Goal: Information Seeking & Learning: Learn about a topic

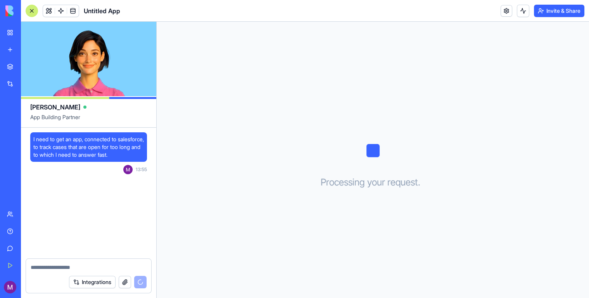
scroll to position [166, 0]
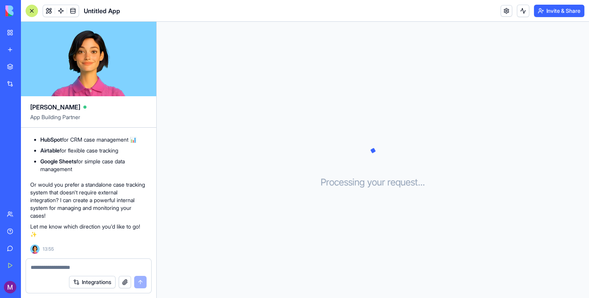
click at [86, 195] on p "Or would you prefer a standalone case tracking system that doesn't require exte…" at bounding box center [88, 200] width 117 height 39
click at [89, 266] on textarea at bounding box center [89, 267] width 116 height 8
type textarea "**********"
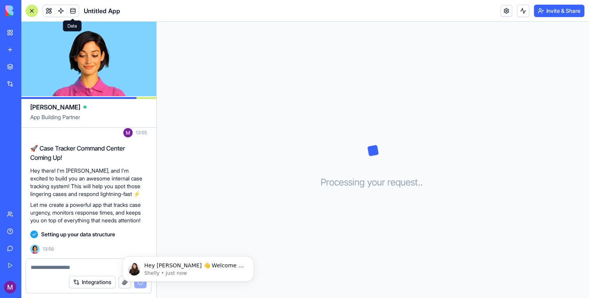
scroll to position [0, 0]
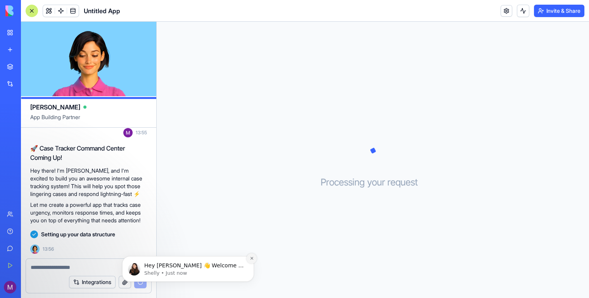
click at [252, 259] on icon "Dismiss notification" at bounding box center [252, 258] width 4 height 4
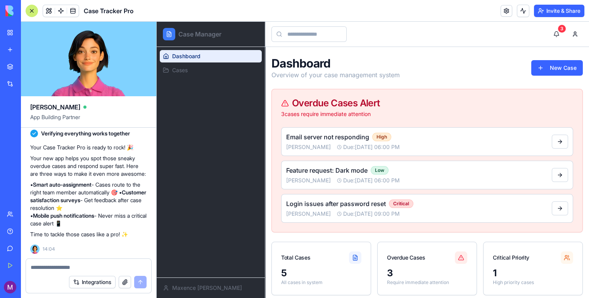
scroll to position [74, 0]
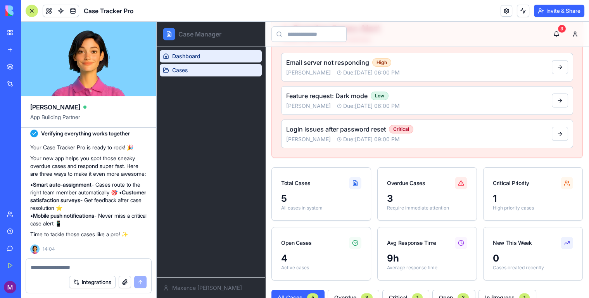
click at [203, 72] on link "Cases" at bounding box center [211, 70] width 102 height 12
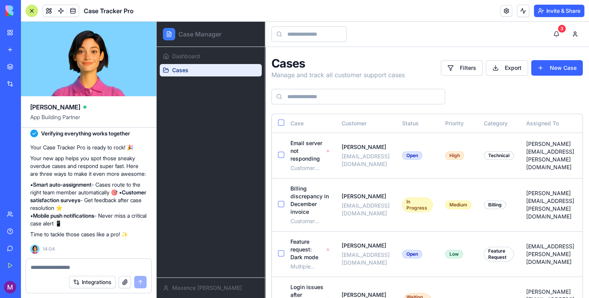
click at [85, 263] on div at bounding box center [88, 265] width 125 height 12
click at [91, 266] on textarea at bounding box center [89, 267] width 116 height 8
type textarea "**********"
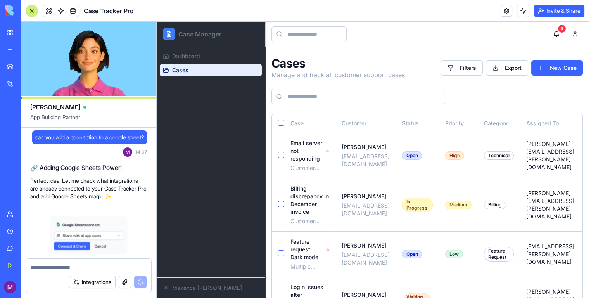
scroll to position [700, 0]
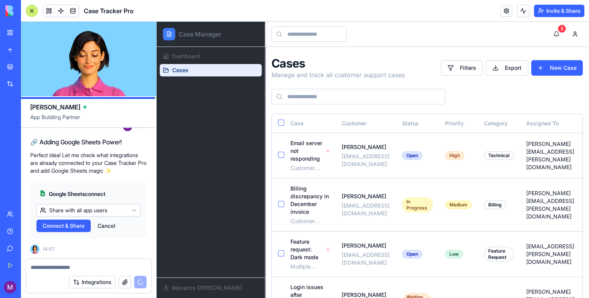
click at [81, 226] on span "Connect & Share" at bounding box center [64, 226] width 42 height 8
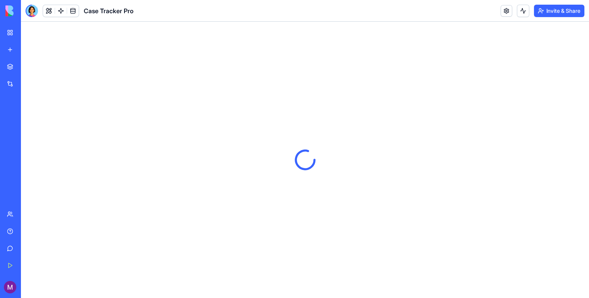
click at [12, 31] on link "My Workspace" at bounding box center [17, 33] width 31 height 16
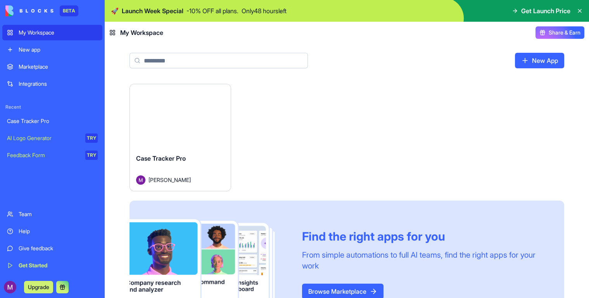
click at [48, 47] on div "New app" at bounding box center [58, 50] width 79 height 8
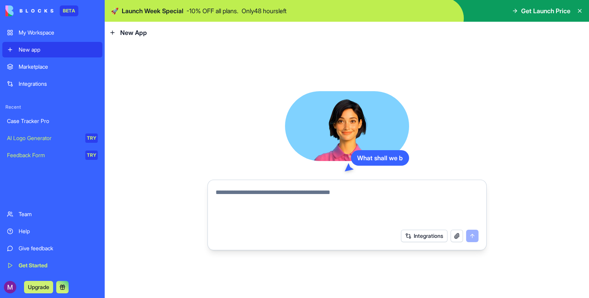
click at [250, 194] on textarea at bounding box center [347, 206] width 263 height 37
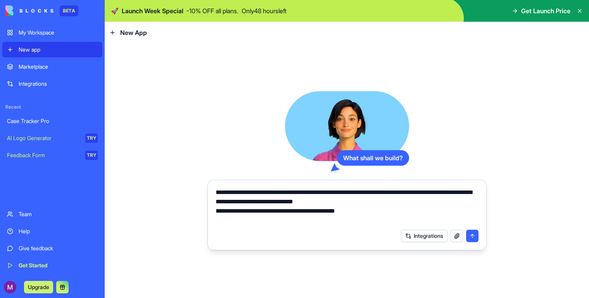
click at [380, 204] on textarea "**********" at bounding box center [347, 206] width 263 height 37
drag, startPoint x: 357, startPoint y: 202, endPoint x: 414, endPoint y: 202, distance: 57.4
click at [414, 202] on textarea "**********" at bounding box center [347, 206] width 263 height 37
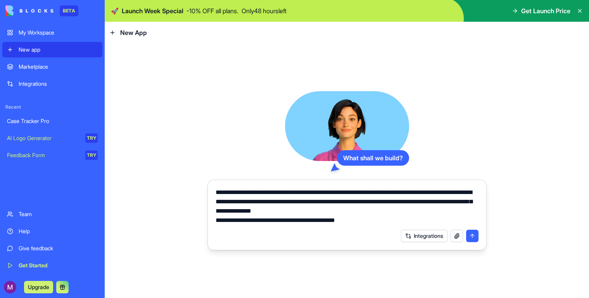
type textarea "**********"
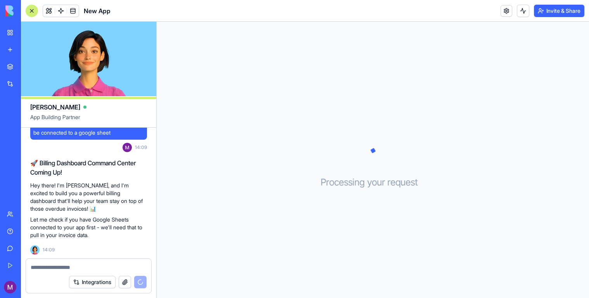
scroll to position [117, 0]
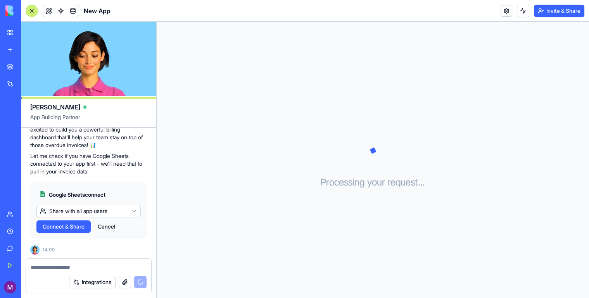
click at [91, 211] on html "BETA My Workspace New app Marketplace Integrations Recent Case Tracker Pro New …" at bounding box center [294, 149] width 589 height 298
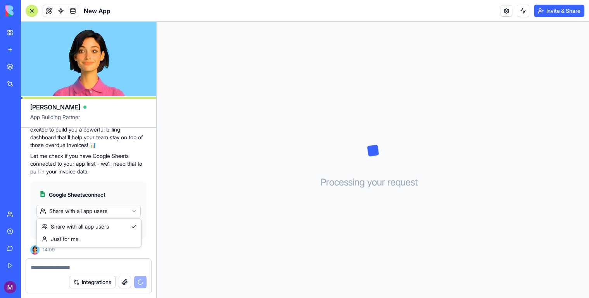
scroll to position [204, 0]
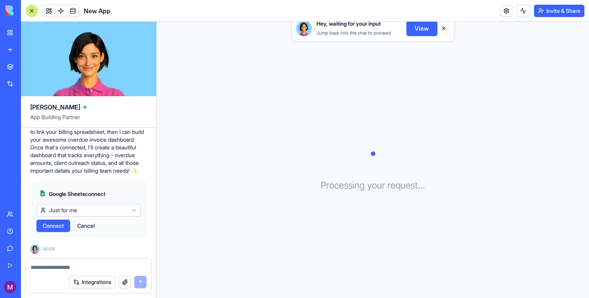
click at [58, 227] on span "Connect" at bounding box center [53, 226] width 21 height 8
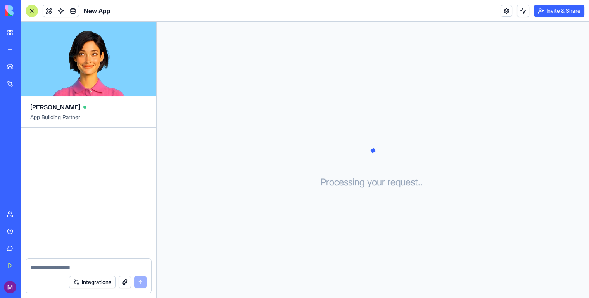
click at [29, 69] on div "Marketplace" at bounding box center [24, 67] width 10 height 8
click at [32, 9] on div at bounding box center [32, 11] width 12 height 12
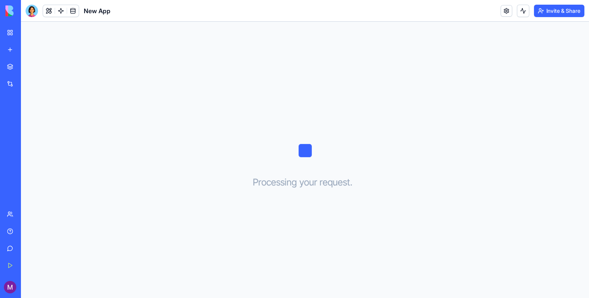
click at [30, 6] on div at bounding box center [32, 11] width 12 height 12
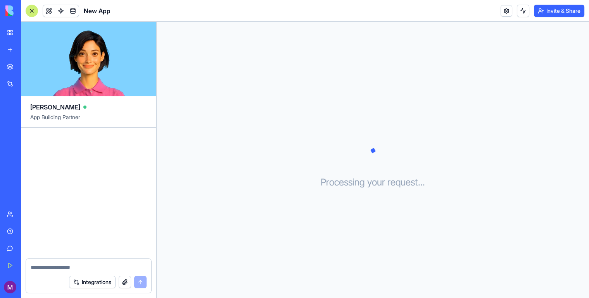
click at [68, 265] on textarea at bounding box center [89, 267] width 116 height 8
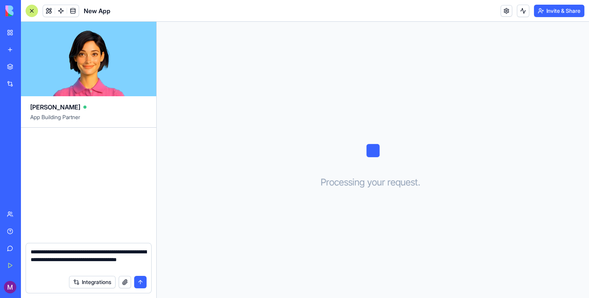
type textarea "**********"
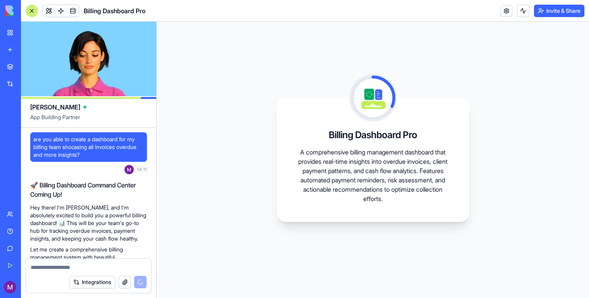
scroll to position [149, 0]
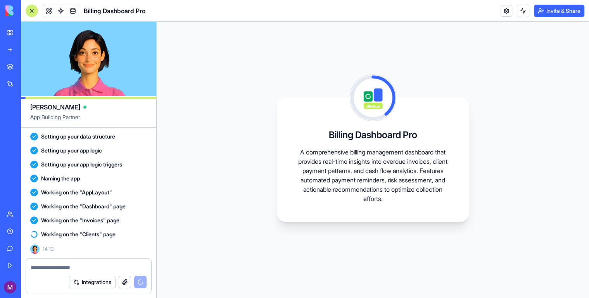
click at [121, 196] on div "Working on the "AppLayout"" at bounding box center [88, 192] width 117 height 8
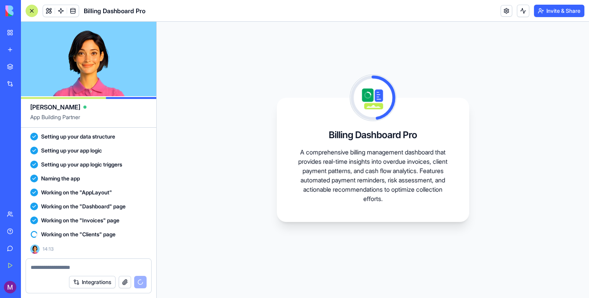
click at [394, 151] on p "A comprehensive billing management dashboard that provides real-time insights i…" at bounding box center [373, 175] width 155 height 56
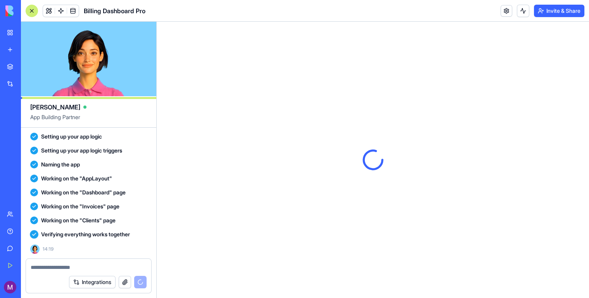
scroll to position [0, 0]
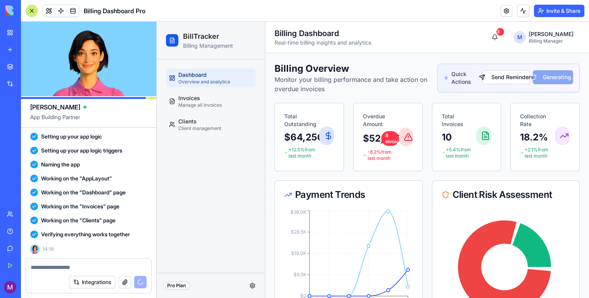
scroll to position [277, 0]
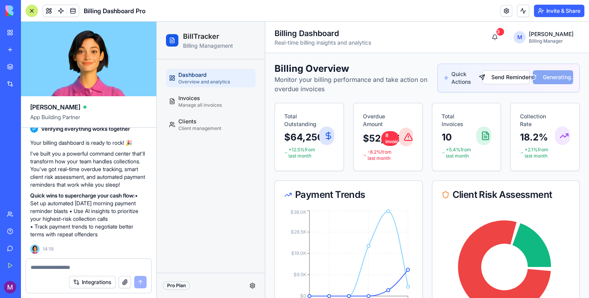
click at [32, 13] on div at bounding box center [32, 11] width 12 height 12
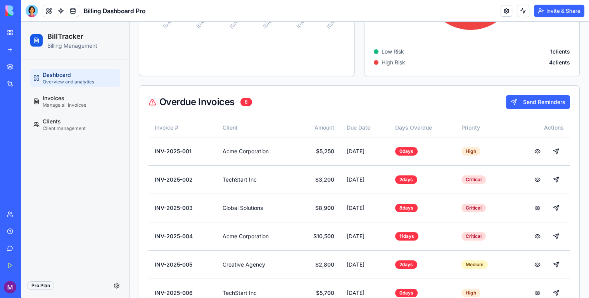
scroll to position [429, 0]
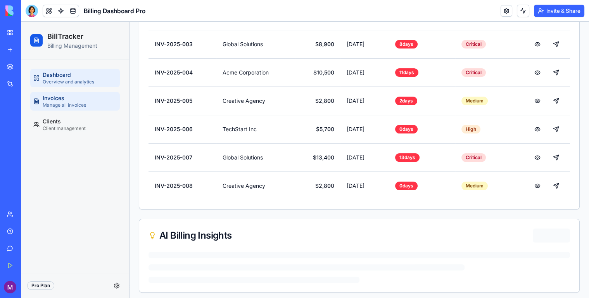
click at [90, 100] on link "Invoices Manage all invoices" at bounding box center [75, 101] width 90 height 19
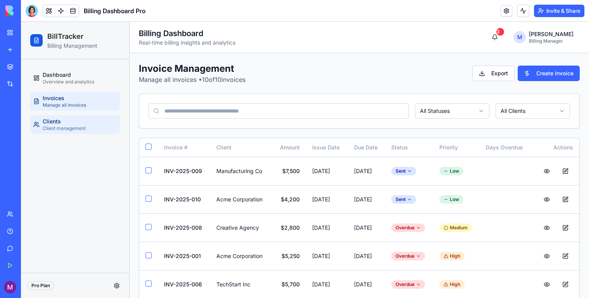
click at [96, 126] on link "Clients Client management" at bounding box center [75, 124] width 90 height 19
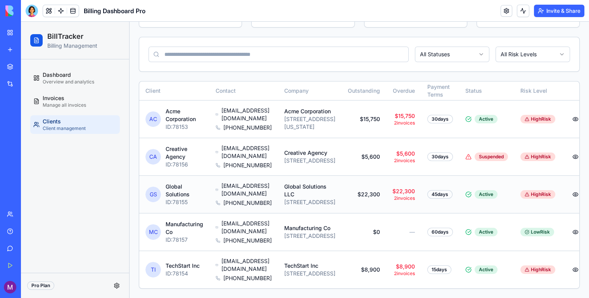
scroll to position [75, 0]
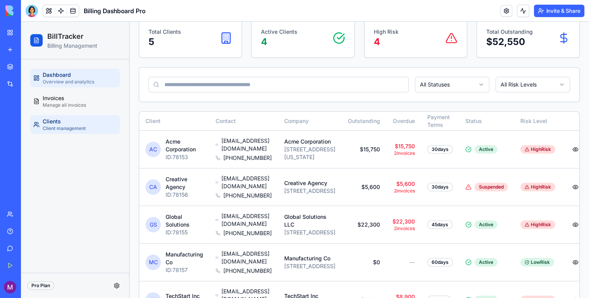
click at [80, 82] on span "Overview and analytics" at bounding box center [69, 82] width 52 height 6
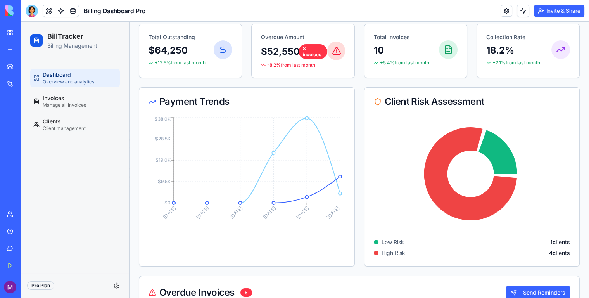
click at [338, 221] on icon "[DATE] [DATE] [DATE] [DATE] [DATE] [DATE] $0 $9.5K $19.0K $28.5K $38.0K" at bounding box center [246, 174] width 194 height 116
click at [328, 185] on icon "[DATE] [DATE] [DATE] [DATE] [DATE] [DATE] $0 $9.5K $19.0K $28.5K $38.0K" at bounding box center [246, 174] width 194 height 116
click at [332, 182] on icon "[DATE] [DATE] [DATE] [DATE] [DATE] [DATE] $0 $9.5K $19.0K $28.5K $38.0K" at bounding box center [246, 174] width 194 height 116
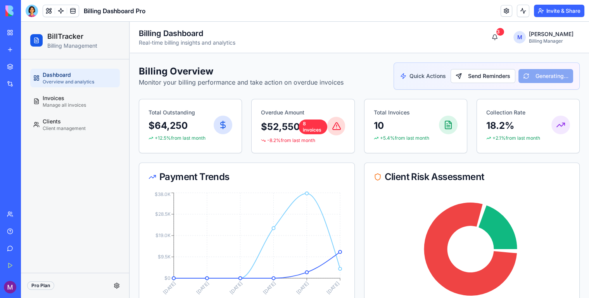
click at [544, 76] on div "Send Reminders Generating..." at bounding box center [512, 76] width 123 height 14
click at [29, 11] on div at bounding box center [32, 11] width 12 height 12
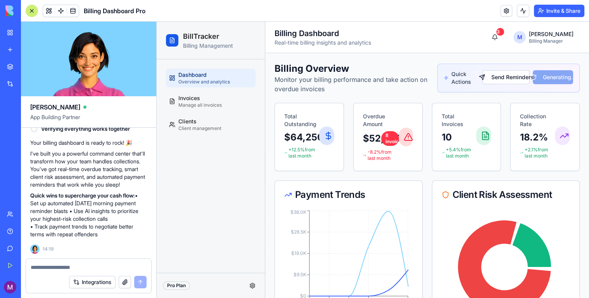
scroll to position [271, 0]
click at [81, 266] on textarea at bounding box center [89, 267] width 116 height 8
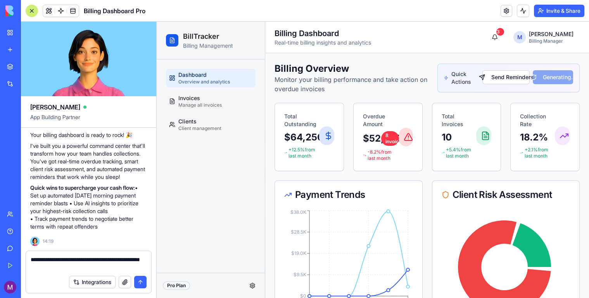
type textarea "**********"
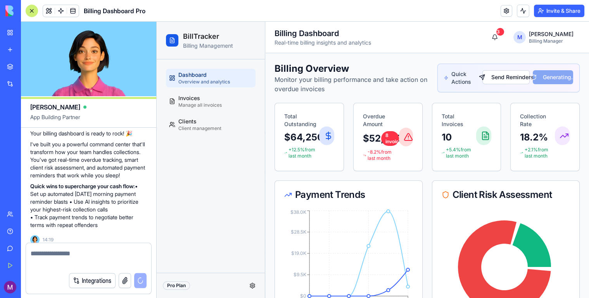
scroll to position [314, 0]
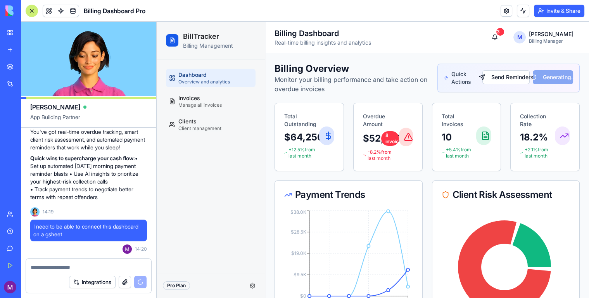
click at [85, 264] on textarea at bounding box center [89, 267] width 116 height 8
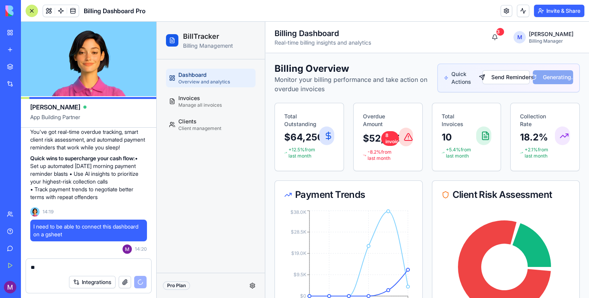
type textarea "*"
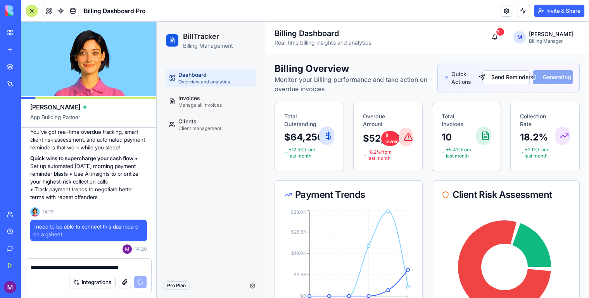
scroll to position [322, 0]
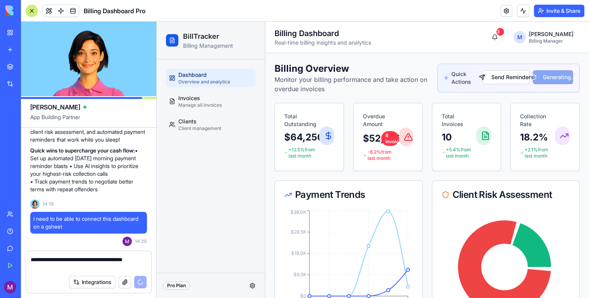
type textarea "**********"
click at [139, 282] on div "Integrations" at bounding box center [108, 282] width 78 height 12
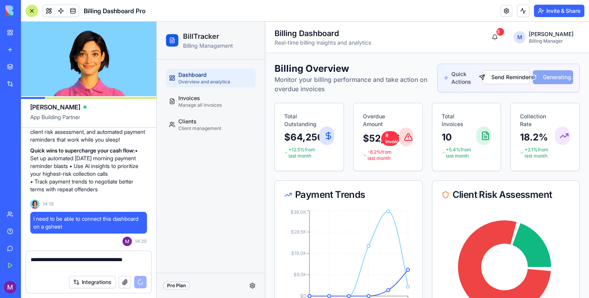
click at [181, 286] on div "Pro Plan" at bounding box center [176, 285] width 27 height 9
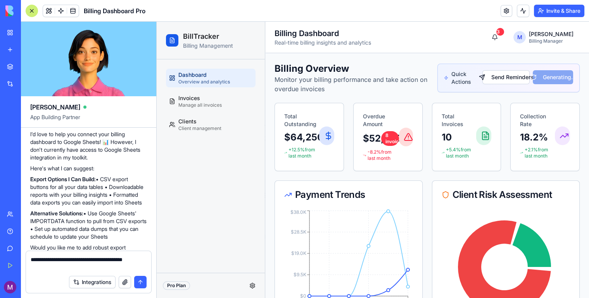
scroll to position [427, 0]
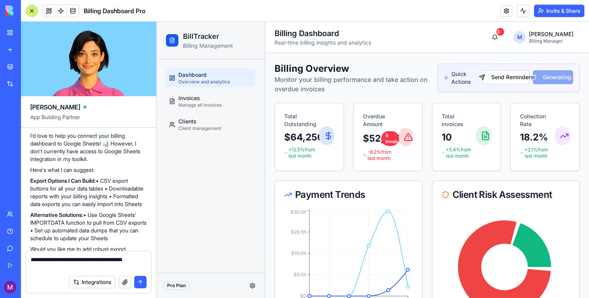
drag, startPoint x: 107, startPoint y: 225, endPoint x: 111, endPoint y: 199, distance: 25.8
click at [111, 199] on p "Export Options I Can Build: • CSV export buttons for all your data tables • Dow…" at bounding box center [88, 192] width 117 height 31
click at [107, 208] on p "Export Options I Can Build: • CSV export buttons for all your data tables • Dow…" at bounding box center [88, 192] width 117 height 31
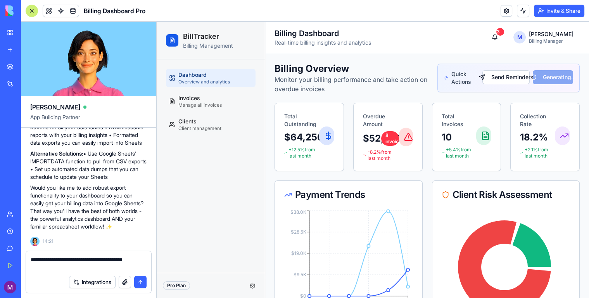
scroll to position [511, 0]
click at [68, 269] on textarea "**********" at bounding box center [89, 264] width 116 height 16
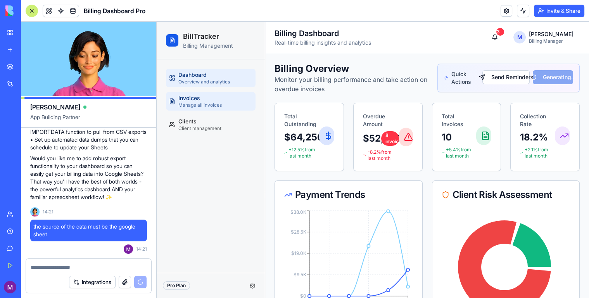
click at [229, 106] on link "Invoices Manage all invoices" at bounding box center [211, 101] width 90 height 19
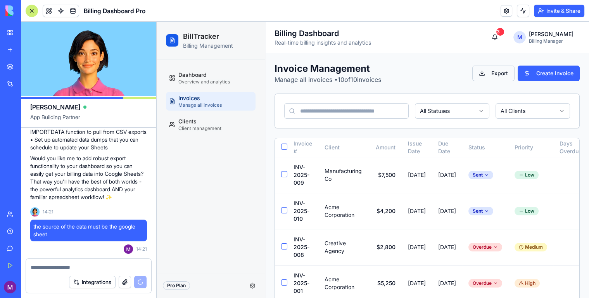
click at [489, 73] on button "Export" at bounding box center [493, 74] width 42 height 16
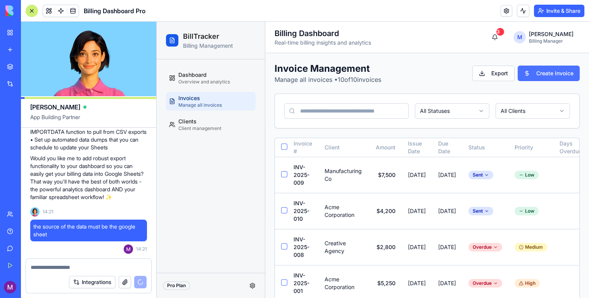
click at [549, 75] on button "Create Invoice" at bounding box center [549, 74] width 62 height 16
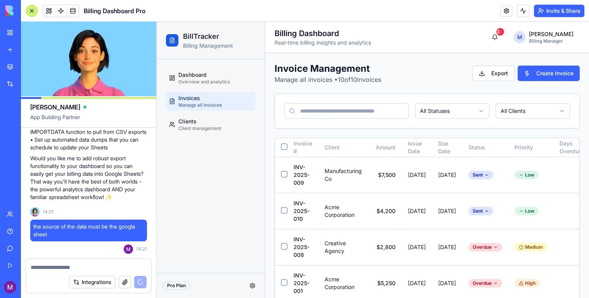
click at [120, 232] on span "the source of the data must be the google sheet" at bounding box center [88, 231] width 111 height 16
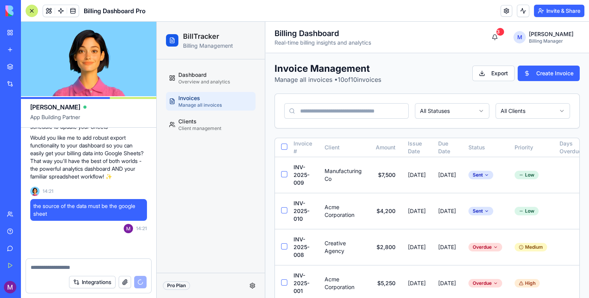
scroll to position [774, 0]
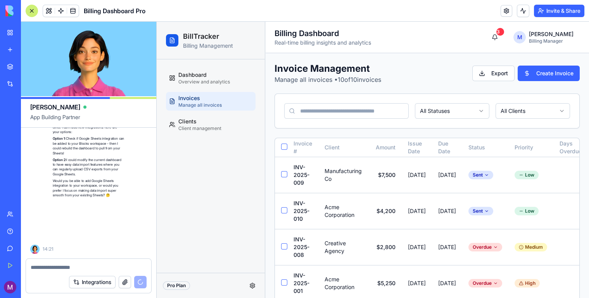
click at [114, 192] on div "Ah, I see! You want Google Sheets to be your data source - that makes total sen…" at bounding box center [89, 131] width 72 height 131
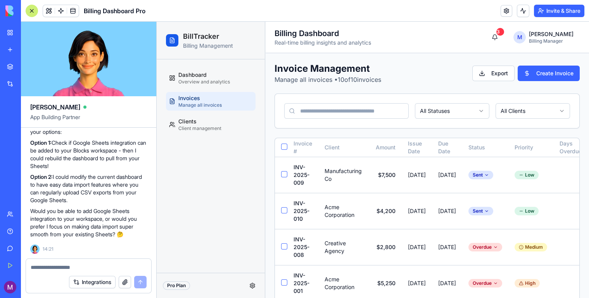
click at [123, 185] on p "Option 2: I could modify the current dashboard to have easy data import feature…" at bounding box center [88, 188] width 117 height 31
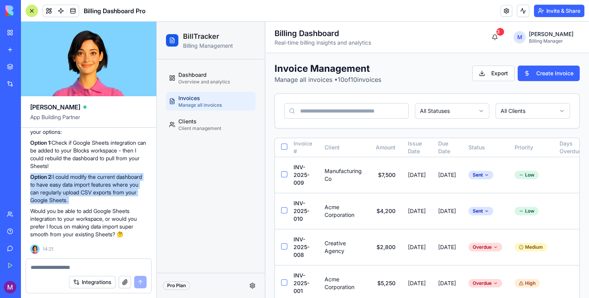
click at [123, 185] on p "Option 2: I could modify the current dashboard to have easy data import feature…" at bounding box center [88, 188] width 117 height 31
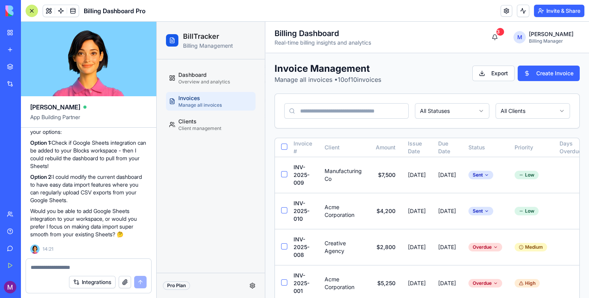
click at [95, 264] on textarea at bounding box center [89, 267] width 116 height 8
type textarea "**********"
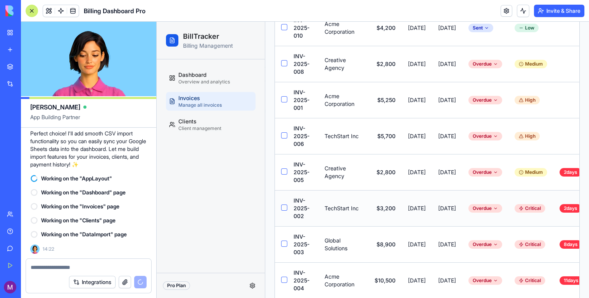
scroll to position [233, 0]
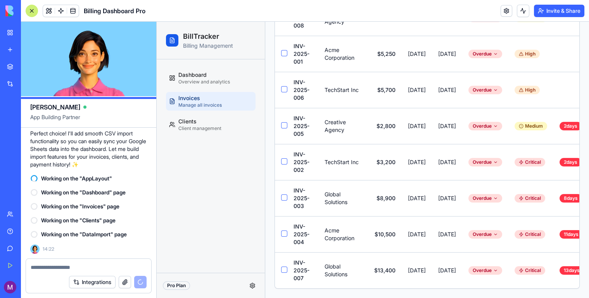
click at [31, 6] on div at bounding box center [32, 11] width 12 height 12
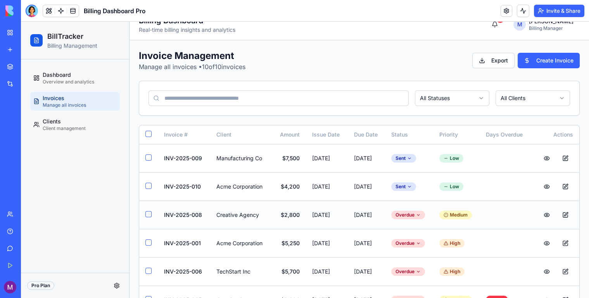
scroll to position [0, 0]
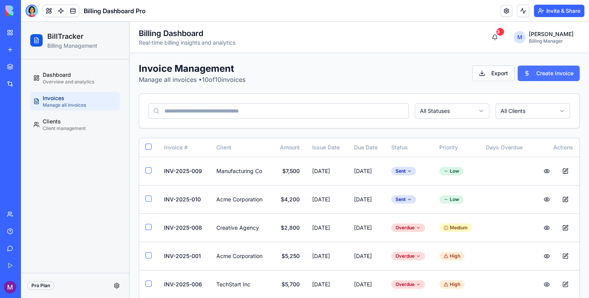
click at [550, 72] on button "Create Invoice" at bounding box center [549, 74] width 62 height 16
click at [482, 74] on button "Export" at bounding box center [493, 74] width 42 height 16
click at [78, 131] on link "Clients Client management" at bounding box center [75, 124] width 90 height 19
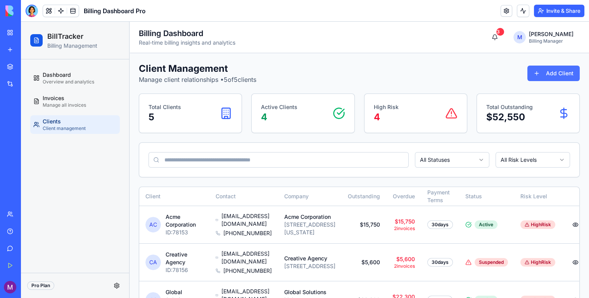
click at [550, 73] on button "Add Client" at bounding box center [553, 74] width 52 height 16
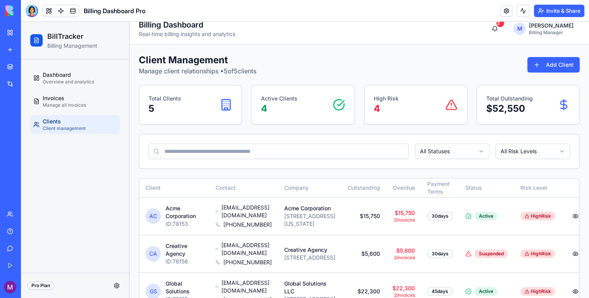
scroll to position [10, 0]
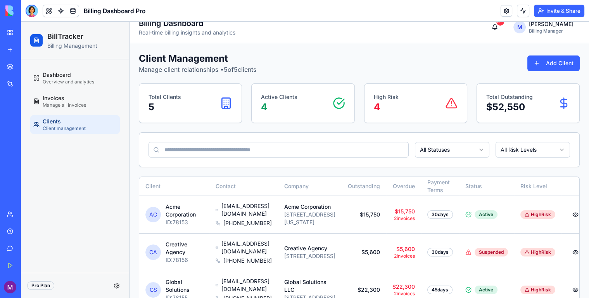
click at [436, 155] on html "BillTracker Billing Management Dashboard Overview and analytics Invoices Manage…" at bounding box center [305, 203] width 568 height 382
click at [536, 154] on html "BillTracker Billing Management Dashboard Overview and analytics Invoices Manage…" at bounding box center [305, 203] width 568 height 382
click at [533, 152] on html "BillTracker Billing Management Dashboard Overview and analytics Invoices Manage…" at bounding box center [305, 203] width 568 height 382
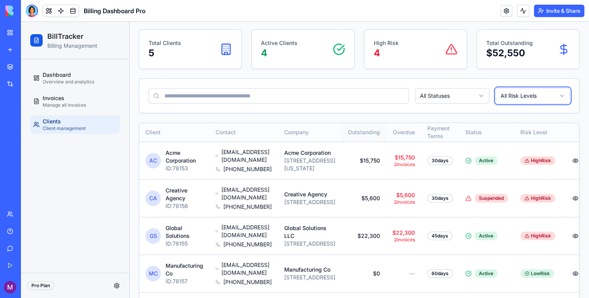
scroll to position [0, 0]
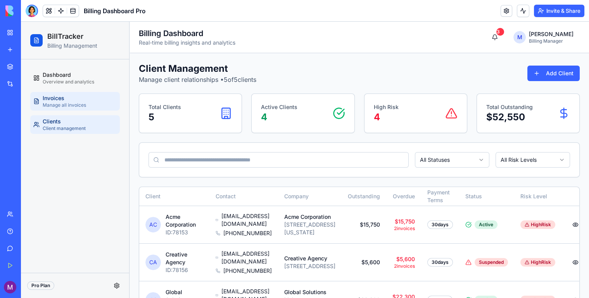
click at [43, 101] on span "Invoices" at bounding box center [54, 98] width 22 height 8
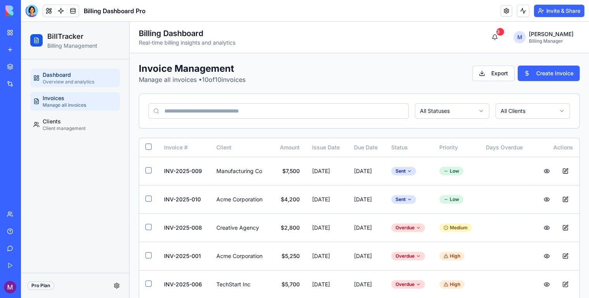
click at [48, 74] on span "Dashboard" at bounding box center [57, 75] width 28 height 8
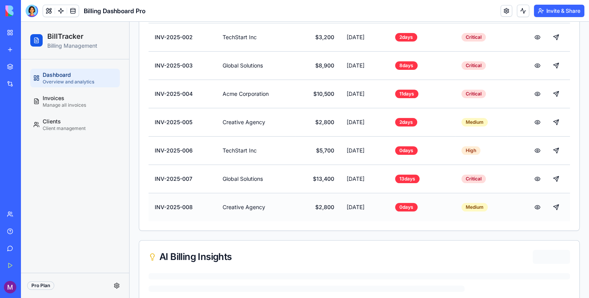
scroll to position [429, 0]
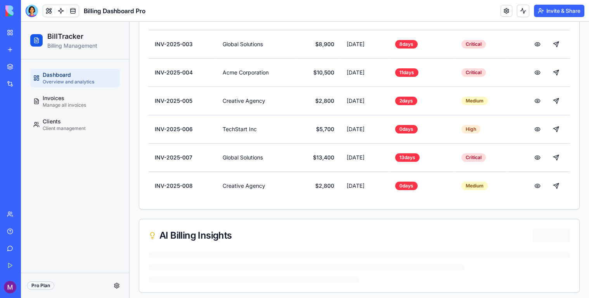
click at [212, 264] on div at bounding box center [307, 267] width 316 height 6
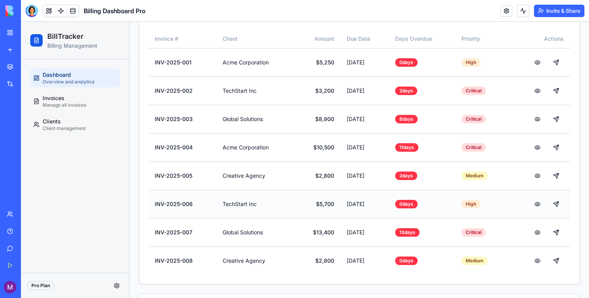
scroll to position [335, 0]
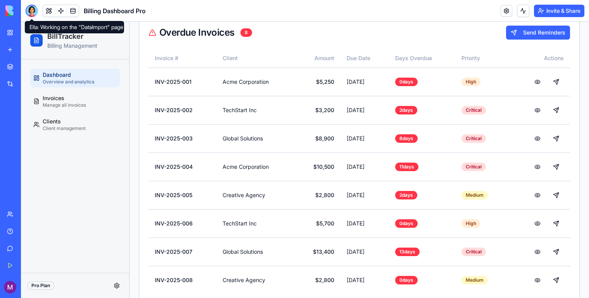
click at [36, 7] on div at bounding box center [32, 11] width 12 height 12
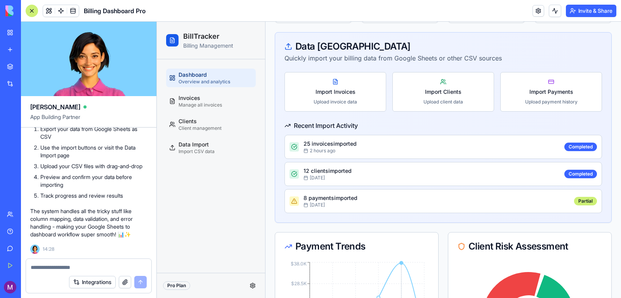
scroll to position [149, 0]
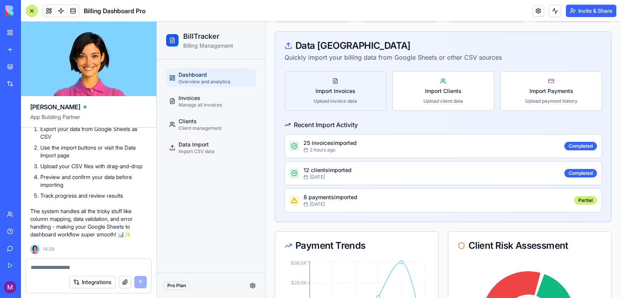
click at [344, 102] on span "Upload invoice data" at bounding box center [334, 101] width 43 height 6
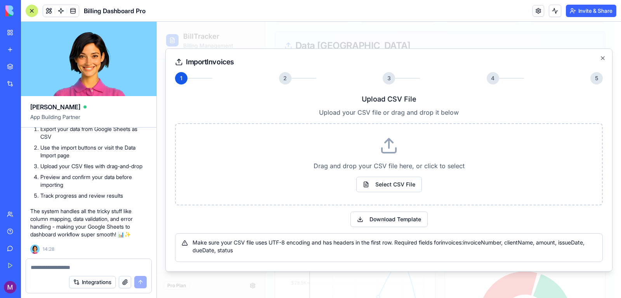
click at [460, 38] on div at bounding box center [389, 160] width 464 height 277
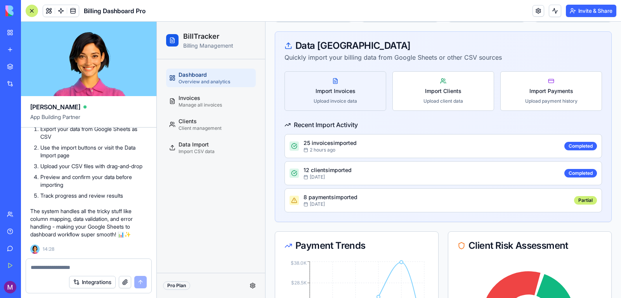
drag, startPoint x: 275, startPoint y: 91, endPoint x: 293, endPoint y: 91, distance: 18.2
click at [275, 91] on div "Import Invoices Upload invoice data Import Clients Upload client data Import Pa…" at bounding box center [443, 146] width 336 height 150
click at [293, 91] on button "Import Invoices Upload invoice data" at bounding box center [335, 91] width 102 height 40
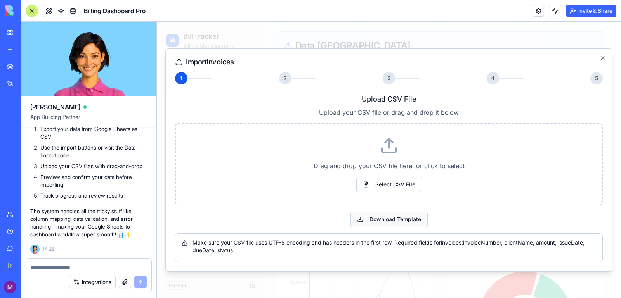
click at [390, 218] on button "Download Template" at bounding box center [388, 220] width 77 height 16
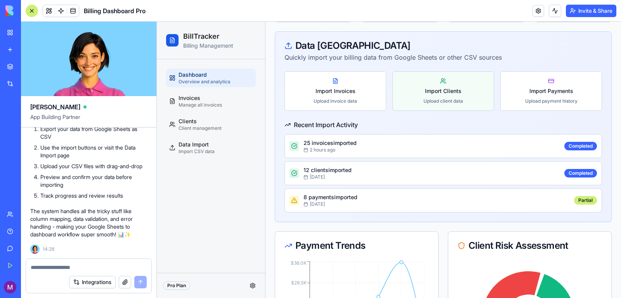
click at [439, 100] on span "Upload client data" at bounding box center [443, 101] width 40 height 6
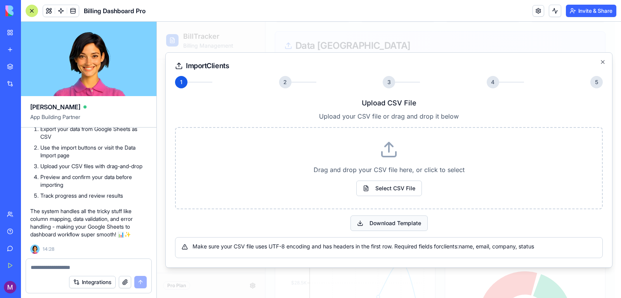
click at [377, 225] on button "Download Template" at bounding box center [388, 224] width 77 height 16
click at [420, 8] on header "Billing Dashboard Pro Invite & Share" at bounding box center [321, 11] width 600 height 22
click at [589, 64] on icon "button" at bounding box center [602, 62] width 3 height 3
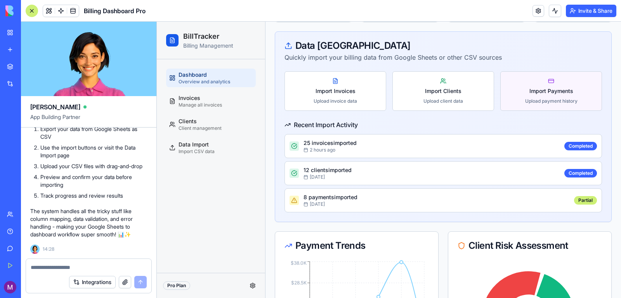
click at [562, 93] on span "Import Payments" at bounding box center [551, 91] width 44 height 8
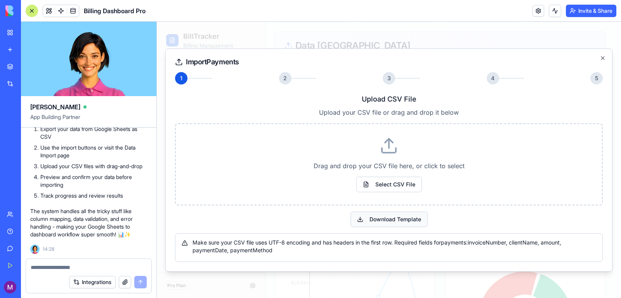
click at [389, 215] on button "Download Template" at bounding box center [388, 220] width 77 height 16
click at [226, 33] on div at bounding box center [389, 160] width 464 height 277
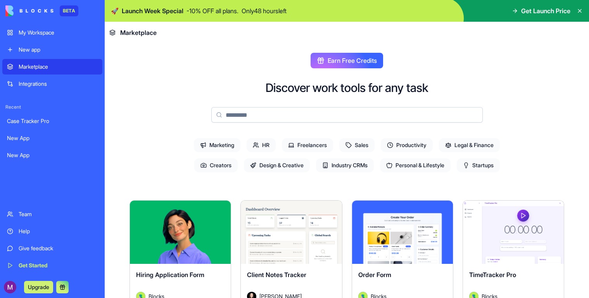
scroll to position [2, 0]
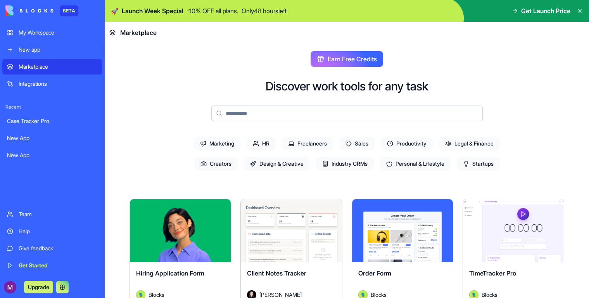
click at [482, 145] on span "Legal & Finance" at bounding box center [469, 144] width 61 height 14
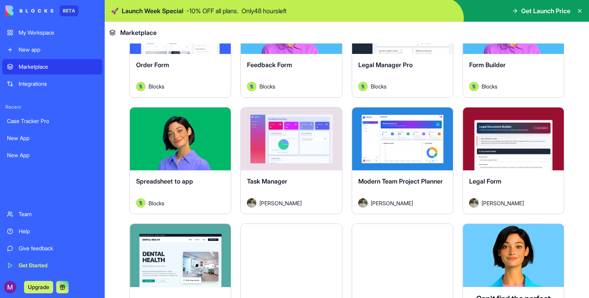
scroll to position [192, 0]
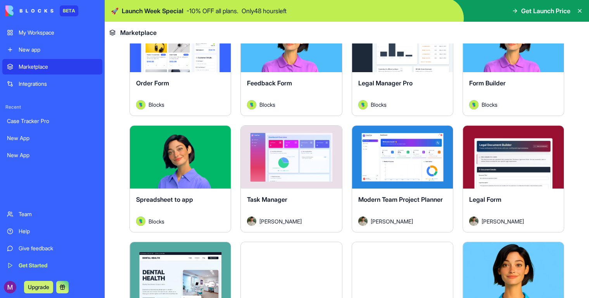
click at [406, 181] on div "Explore" at bounding box center [402, 157] width 101 height 63
click at [408, 152] on button "Explore" at bounding box center [402, 157] width 58 height 16
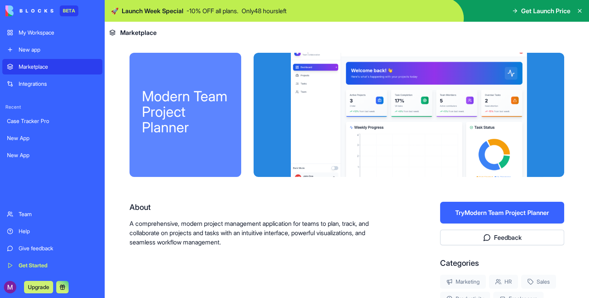
click at [374, 137] on div at bounding box center [409, 115] width 311 height 124
click at [468, 218] on button "Try Modern Team Project Planner" at bounding box center [502, 213] width 124 height 22
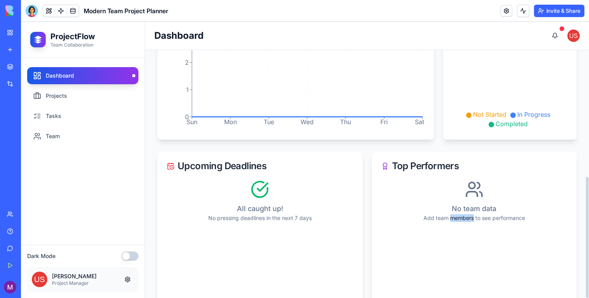
scroll to position [74, 0]
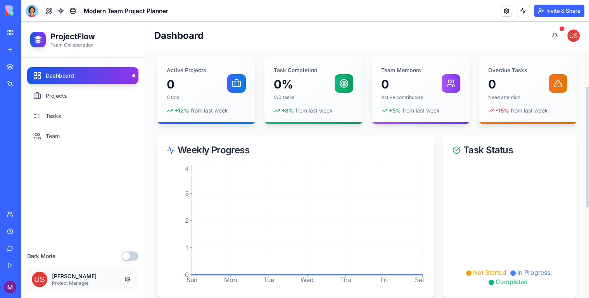
click at [436, 199] on div "Weekly Progress Sun Mon Tue Wed Thu Fri Sat 0 1 2 3 4 Sat Task Status Not Start…" at bounding box center [366, 216] width 419 height 161
click at [75, 93] on link "Projects" at bounding box center [82, 95] width 111 height 17
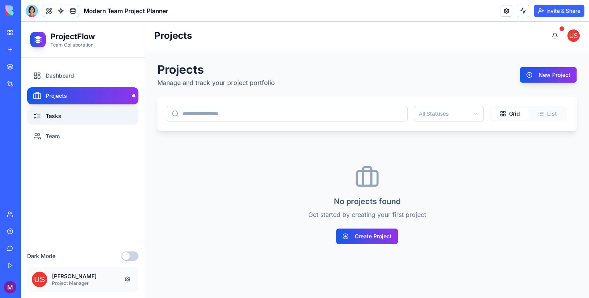
click at [56, 116] on link "Tasks" at bounding box center [82, 115] width 111 height 17
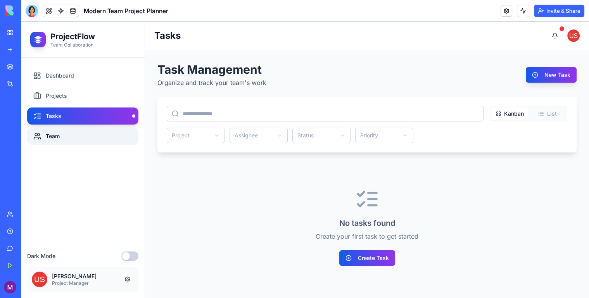
click at [83, 136] on link "Team" at bounding box center [82, 136] width 111 height 17
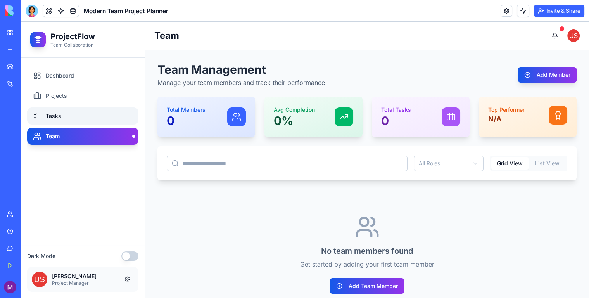
click at [86, 109] on link "Tasks" at bounding box center [82, 115] width 111 height 17
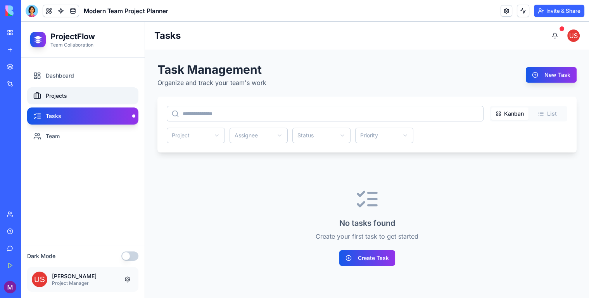
click at [86, 91] on link "Projects" at bounding box center [82, 95] width 111 height 17
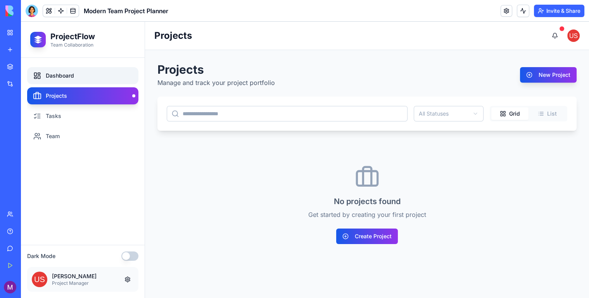
click at [81, 67] on link "Dashboard" at bounding box center [82, 75] width 111 height 17
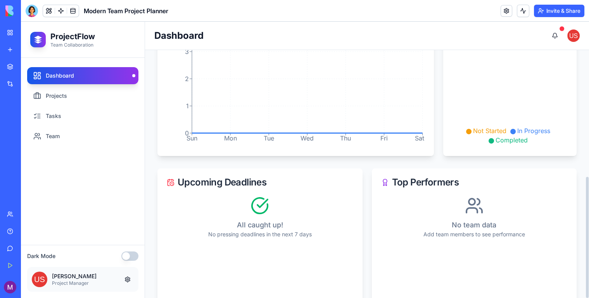
scroll to position [259, 0]
